Goal: Book appointment/travel/reservation

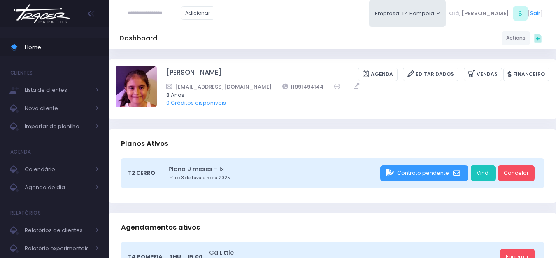
scroll to position [123, 0]
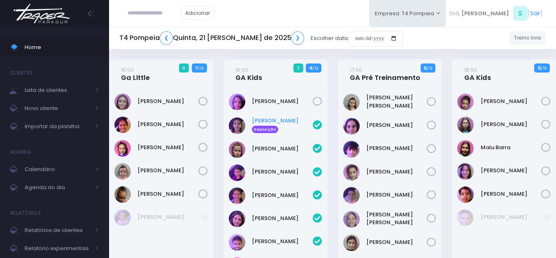
scroll to position [41, 0]
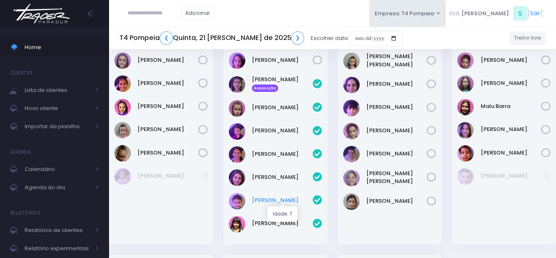
click at [281, 198] on link "Liz Helvadjian" at bounding box center [282, 200] width 61 height 8
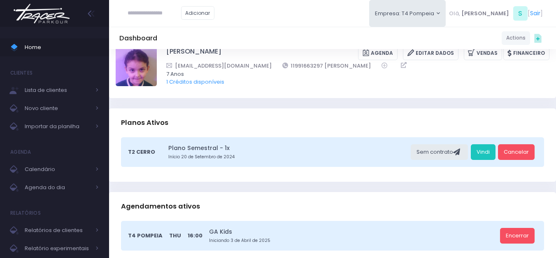
scroll to position [41, 0]
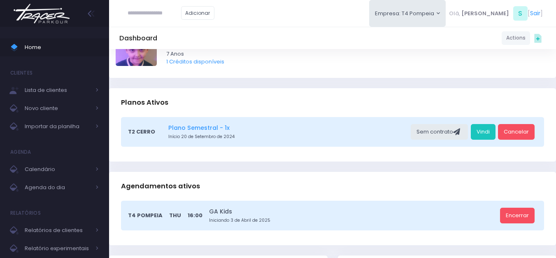
click at [190, 128] on link "Plano Semestral - 1x" at bounding box center [288, 127] width 240 height 9
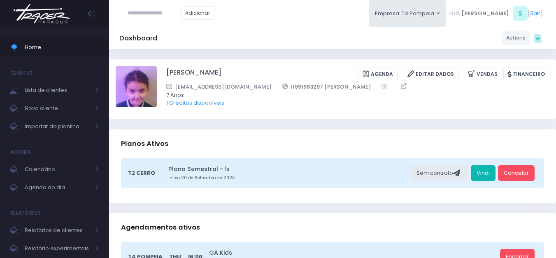
click at [487, 175] on link "Vindi" at bounding box center [483, 173] width 25 height 16
click at [476, 167] on link "Vindi" at bounding box center [483, 173] width 25 height 16
drag, startPoint x: 204, startPoint y: 75, endPoint x: 164, endPoint y: 68, distance: 40.0
click at [164, 68] on div "Liz Helvadjian Agenda Editar Dados Vendas Financeiro 7 Anos" at bounding box center [333, 89] width 434 height 46
copy div "[PERSON_NAME]"
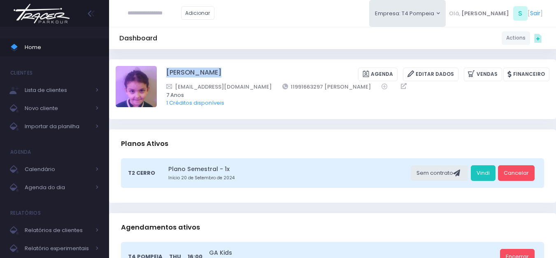
copy div "[PERSON_NAME]"
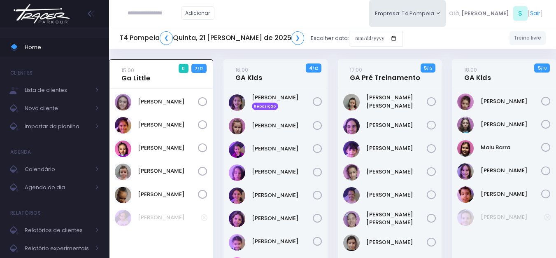
scroll to position [18, 0]
click at [253, 81] on link "16:00 GA Kids" at bounding box center [248, 73] width 27 height 16
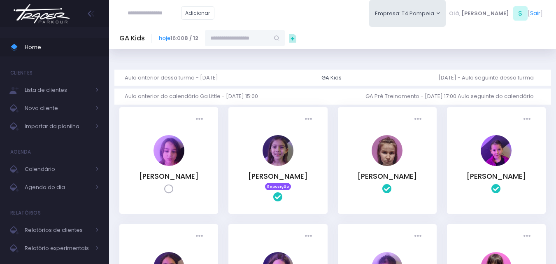
click at [261, 42] on input "text" at bounding box center [237, 38] width 64 height 16
type input "**********"
drag, startPoint x: 258, startPoint y: 38, endPoint x: 171, endPoint y: 37, distance: 87.7
click at [167, 38] on div "**********" at bounding box center [222, 38] width 126 height 16
click at [268, 53] on link "[PERSON_NAME]" at bounding box center [245, 53] width 48 height 8
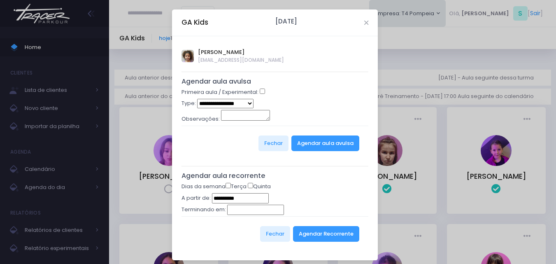
type input "**********"
click at [314, 148] on button "Agendar aula avulsa" at bounding box center [325, 143] width 68 height 16
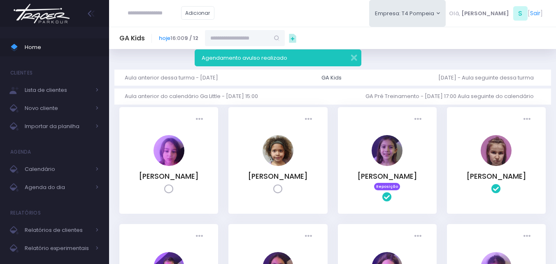
click at [67, 21] on img at bounding box center [41, 13] width 63 height 29
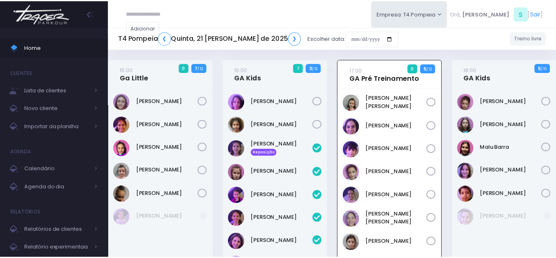
scroll to position [59, 0]
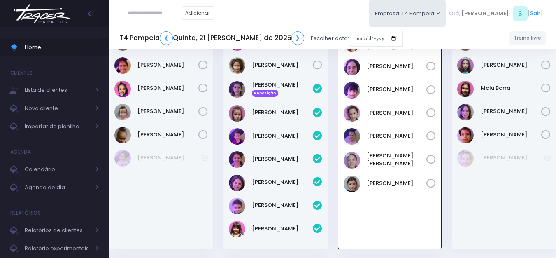
click at [36, 9] on img at bounding box center [41, 13] width 63 height 29
